Goal: Find specific page/section: Find specific page/section

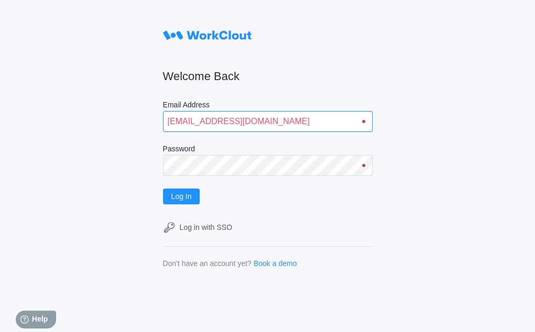
type input "[EMAIL_ADDRESS][DOMAIN_NAME]"
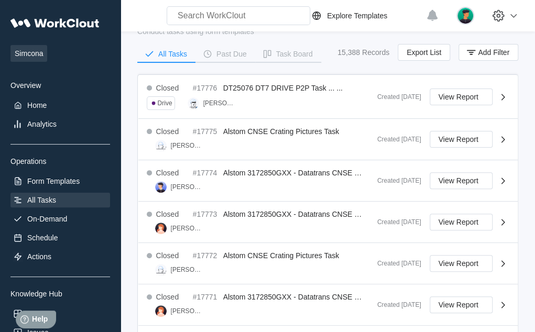
scroll to position [434, 0]
